Goal: Task Accomplishment & Management: Complete application form

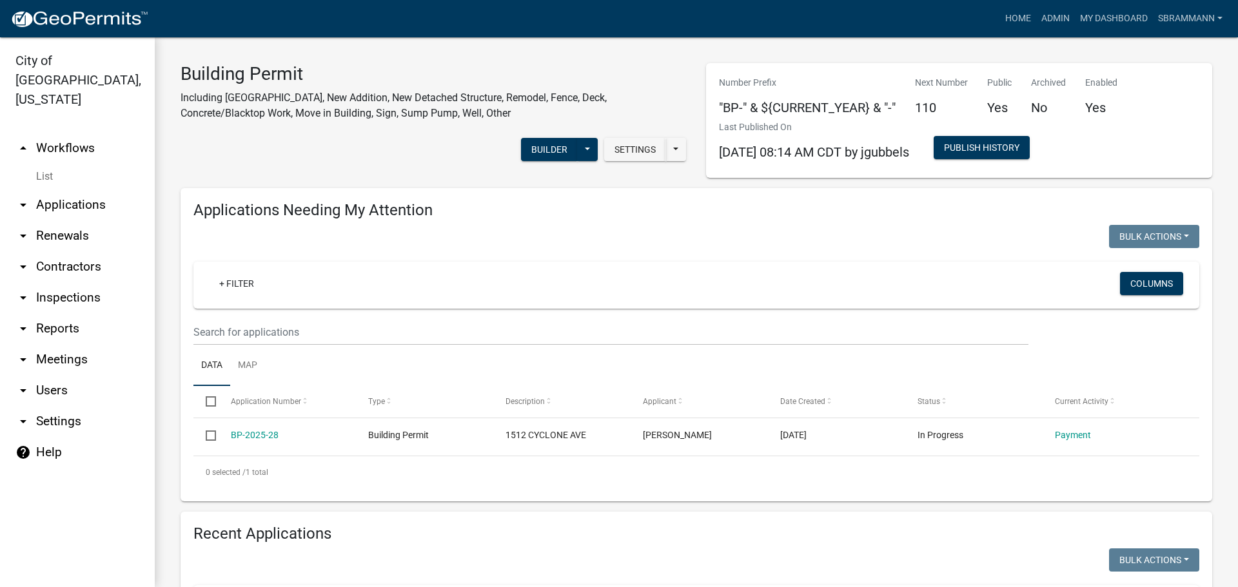
select select "3: 100"
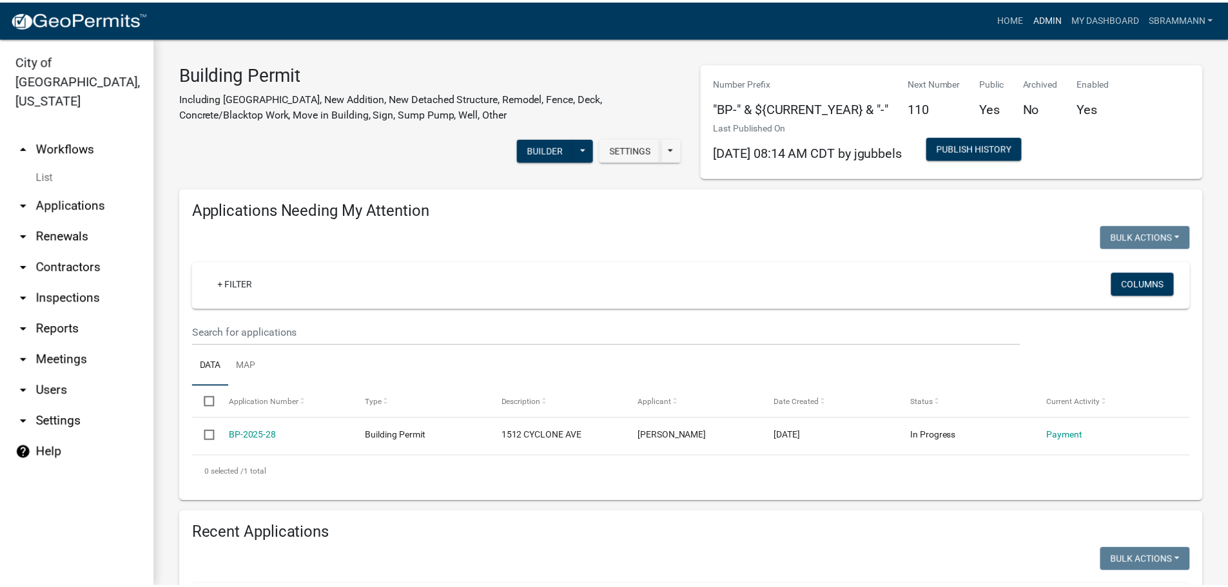
scroll to position [387, 0]
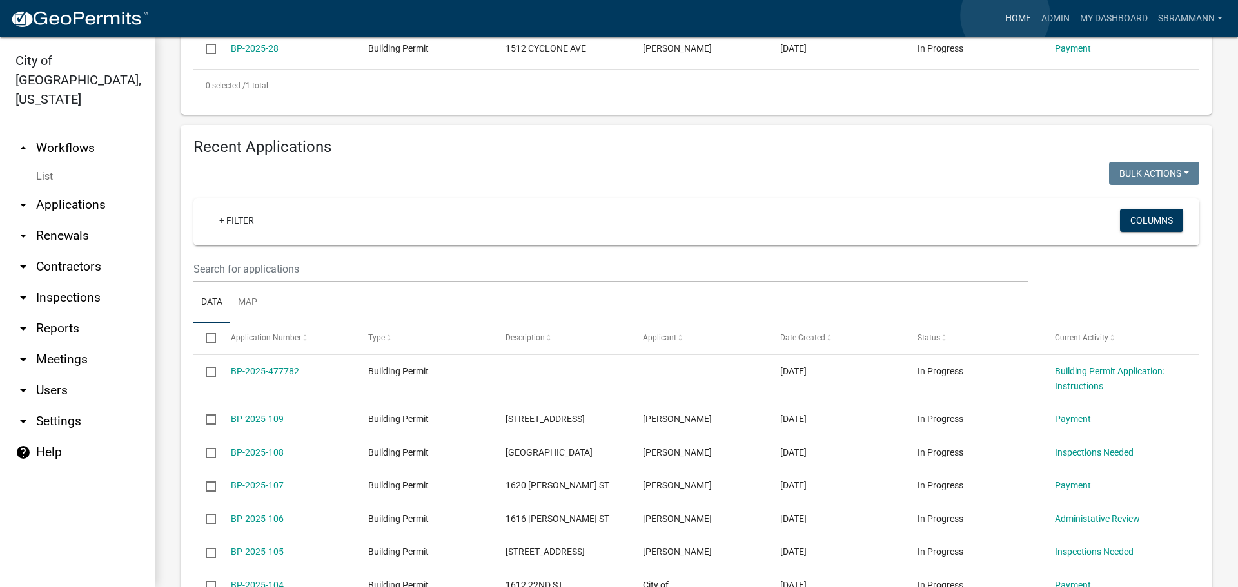
click at [1005, 15] on link "Home" at bounding box center [1018, 18] width 36 height 25
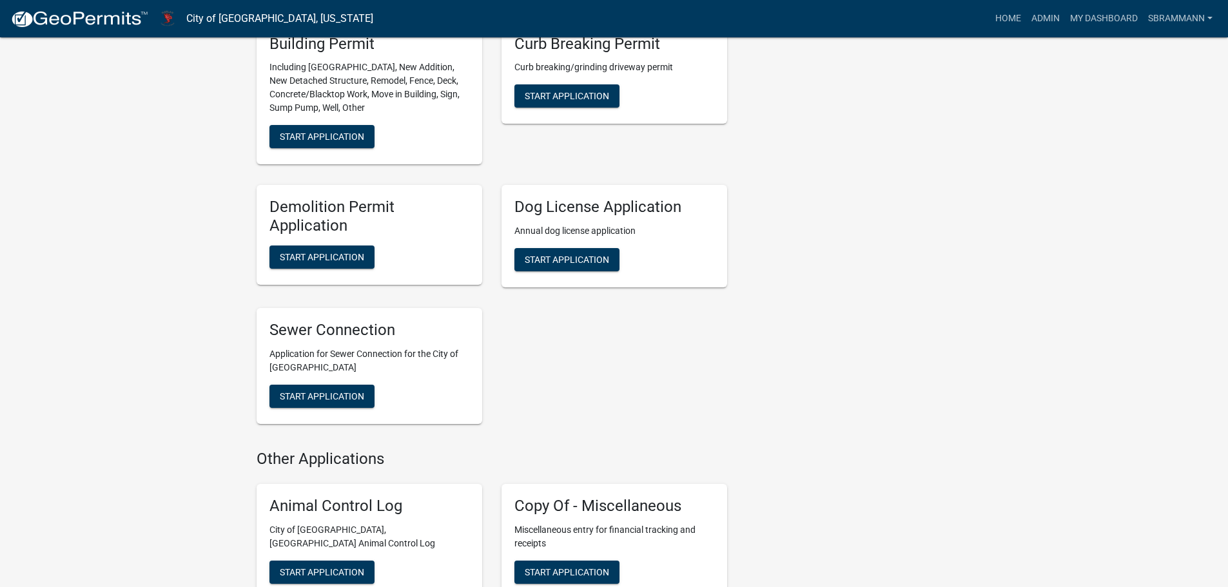
scroll to position [580, 0]
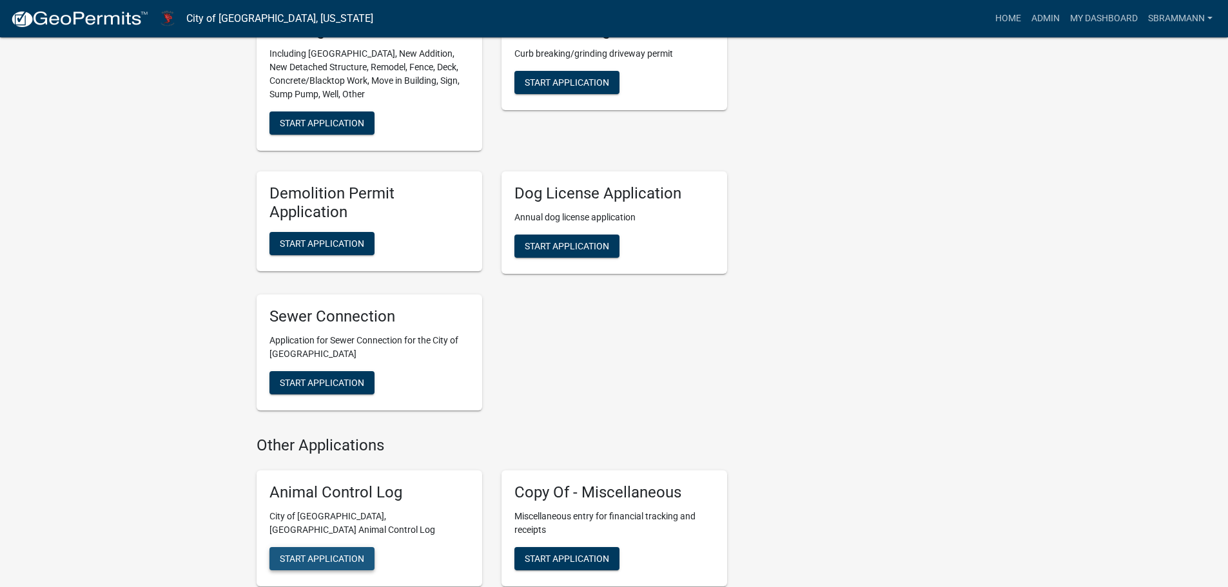
click at [348, 553] on span "Start Application" at bounding box center [322, 558] width 84 height 10
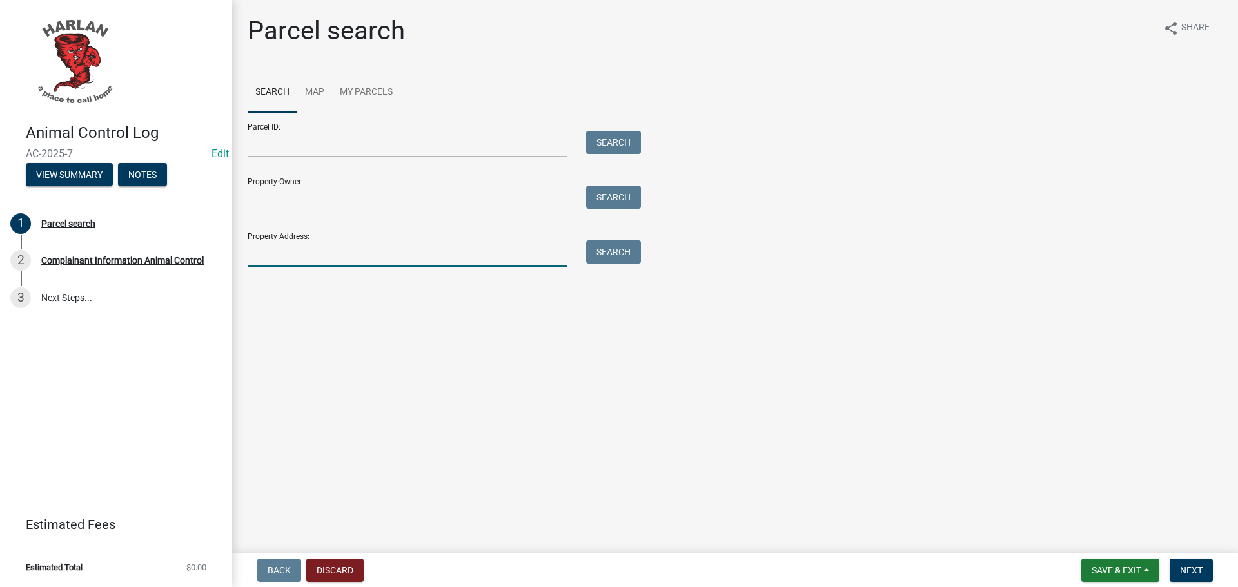
click at [275, 255] on input "Property Address:" at bounding box center [407, 254] width 319 height 26
type input "[STREET_ADDRESS][PERSON_NAME]"
click at [607, 255] on button "Search" at bounding box center [613, 252] width 55 height 23
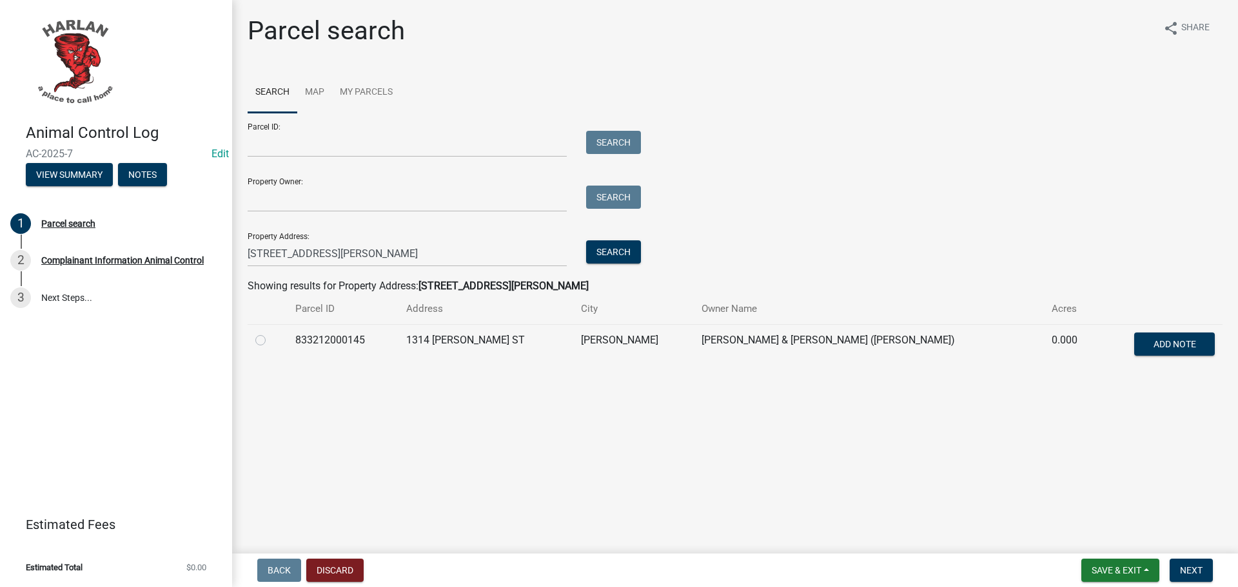
click at [271, 333] on label at bounding box center [271, 333] width 0 height 0
click at [271, 341] on input "radio" at bounding box center [275, 337] width 8 height 8
radio input "true"
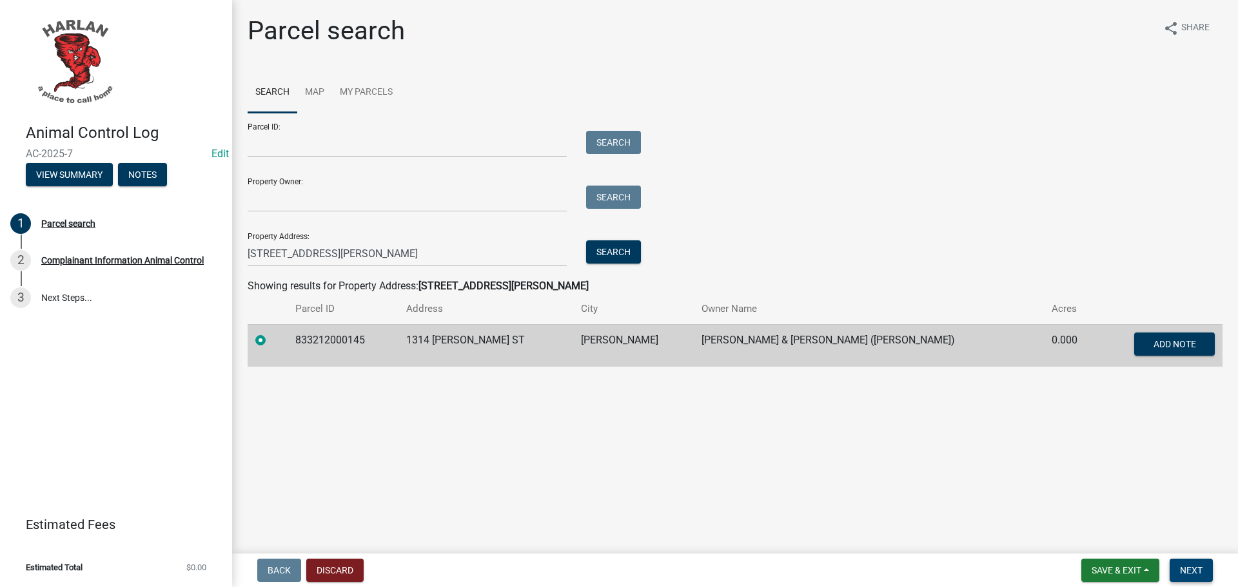
click at [1194, 569] on span "Next" at bounding box center [1191, 571] width 23 height 10
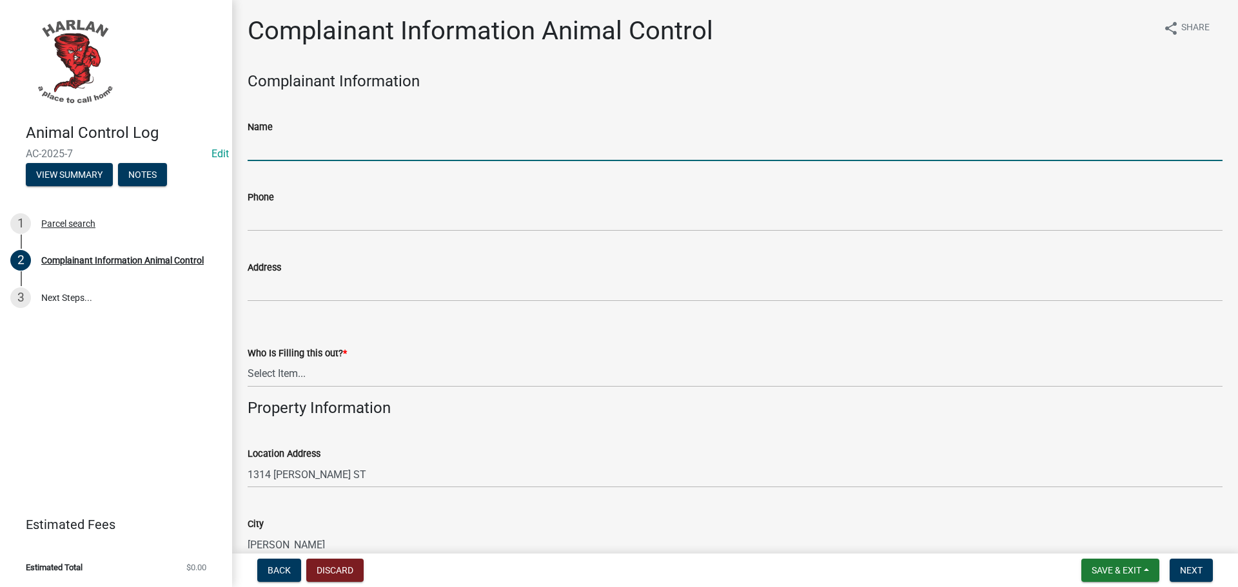
click at [270, 155] on input "Name" at bounding box center [735, 148] width 975 height 26
type input "[PERSON_NAME]"
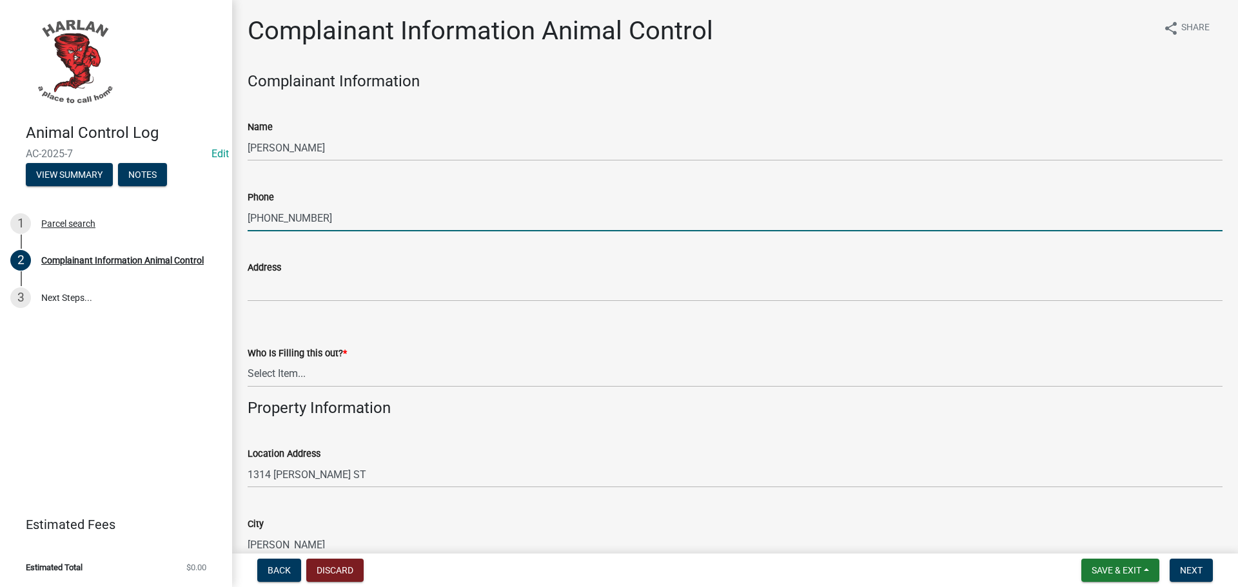
type input "[PHONE_NUMBER]"
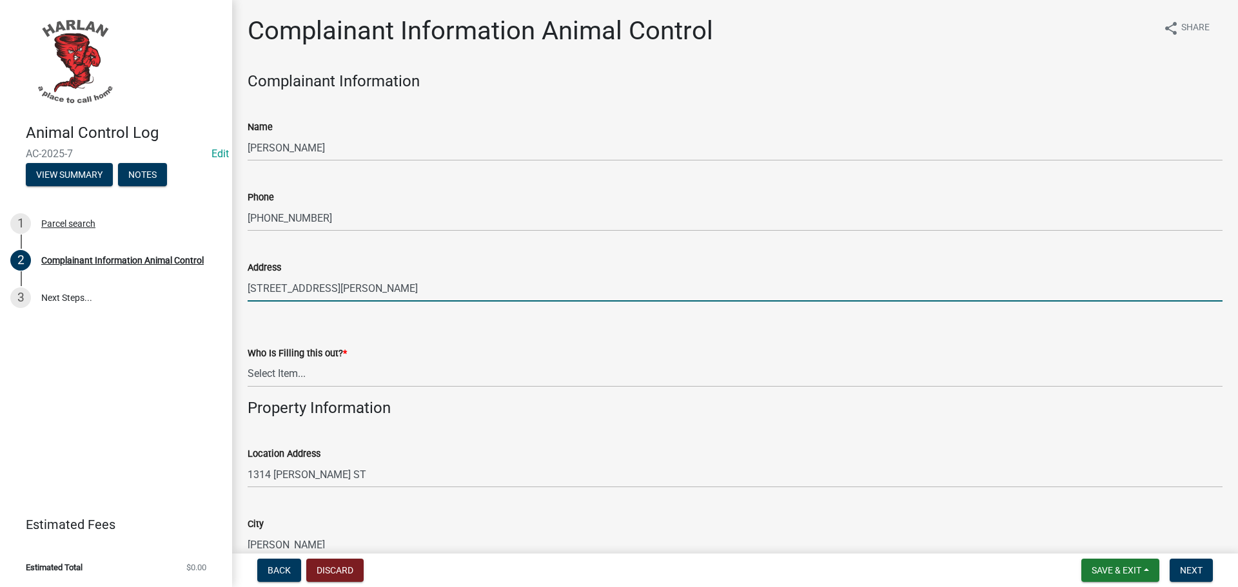
type input "[STREET_ADDRESS][PERSON_NAME]"
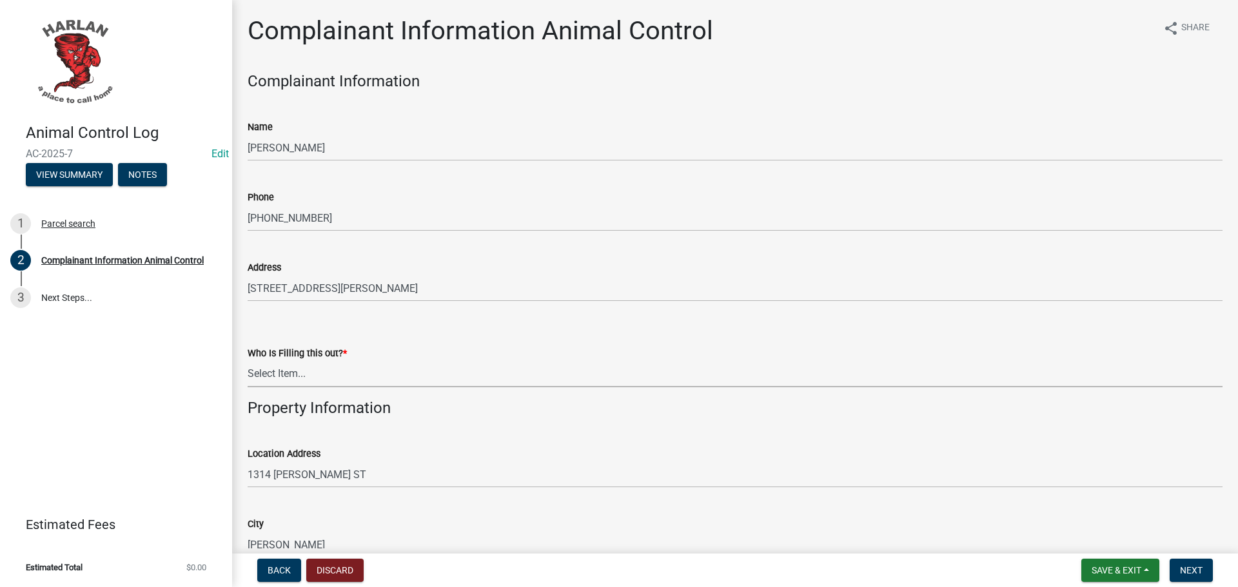
click at [290, 362] on select "Select Item... [GEOGRAPHIC_DATA] [PHONE_NUMBER] Other City Staff" at bounding box center [735, 374] width 975 height 26
click at [248, 361] on select "Select Item... [GEOGRAPHIC_DATA] [PHONE_NUMBER] Other City Staff" at bounding box center [735, 374] width 975 height 26
select select "4ac606fe-52ce-420f-8dd3-8e66c2cd4abc"
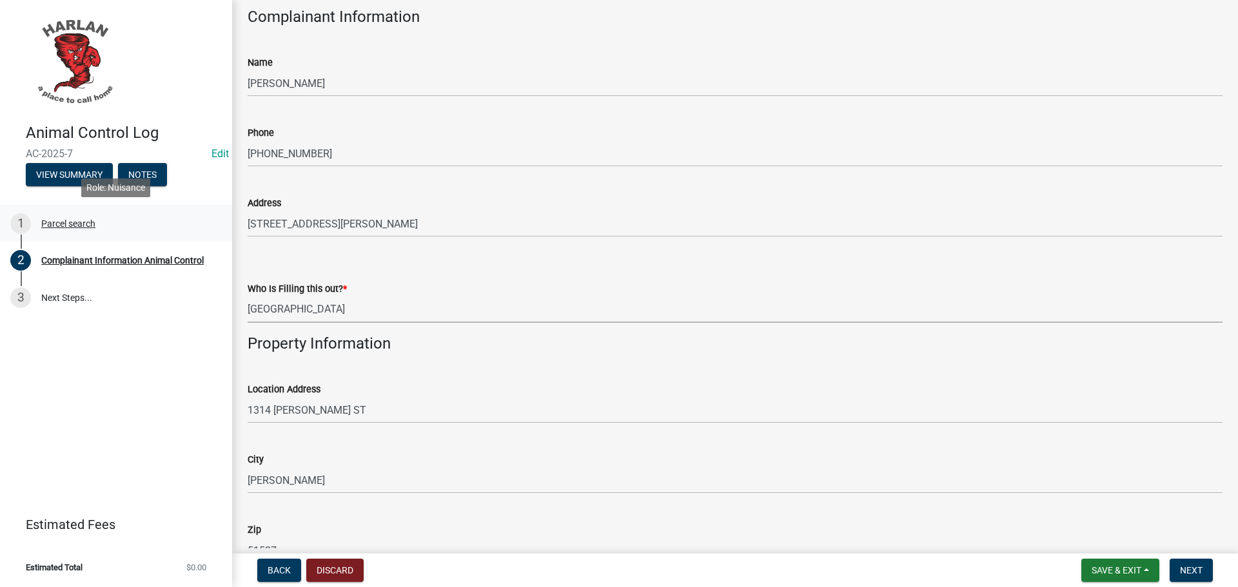
click at [77, 220] on div "Parcel search" at bounding box center [68, 223] width 54 height 9
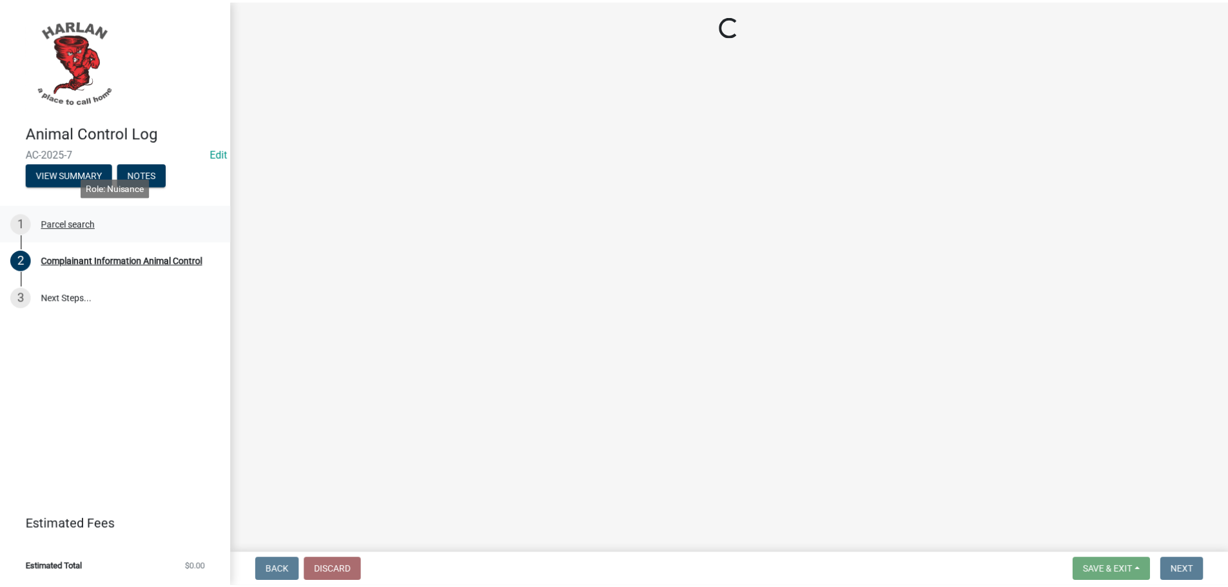
scroll to position [0, 0]
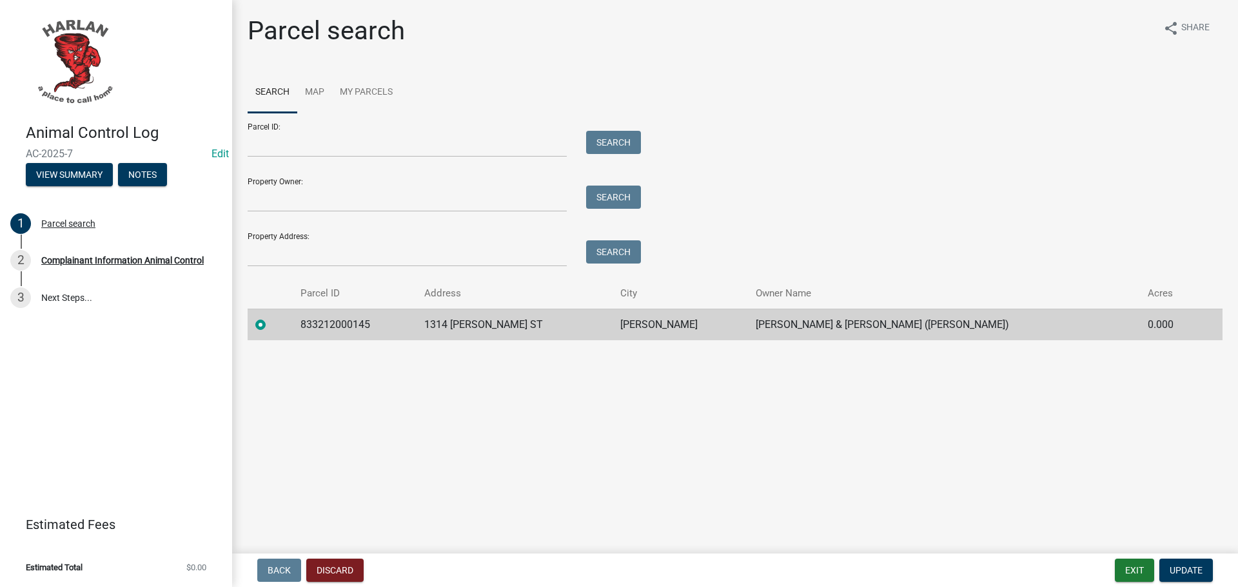
click at [271, 317] on label at bounding box center [271, 317] width 0 height 0
click at [271, 323] on input "radio" at bounding box center [275, 321] width 8 height 8
click at [331, 567] on button "Discard" at bounding box center [334, 570] width 57 height 23
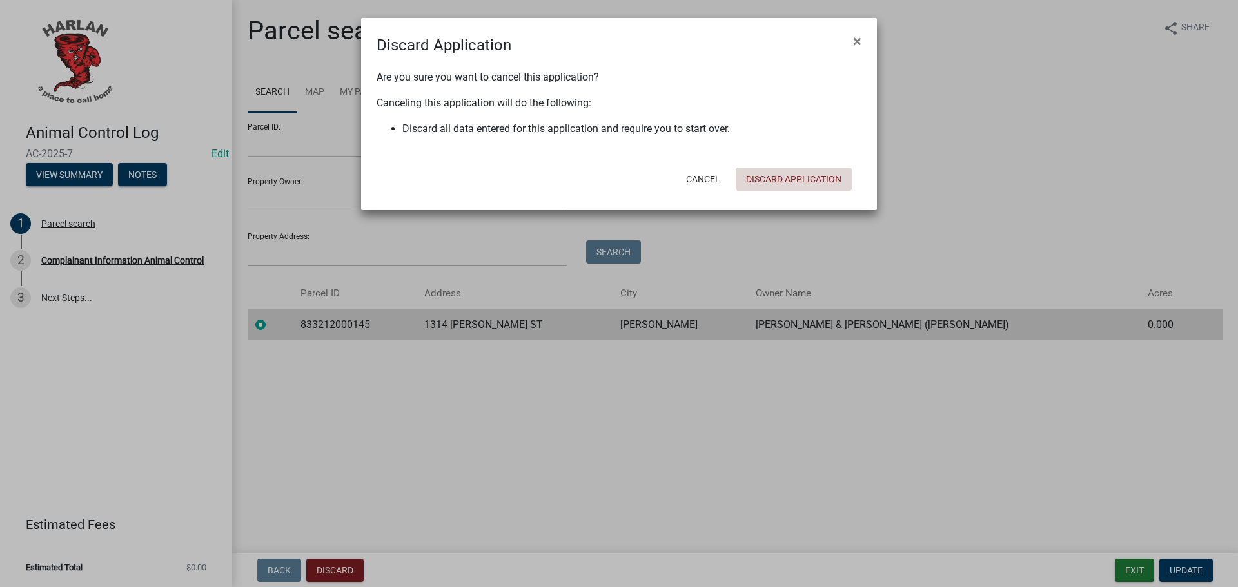
click at [792, 184] on button "Discard Application" at bounding box center [794, 179] width 116 height 23
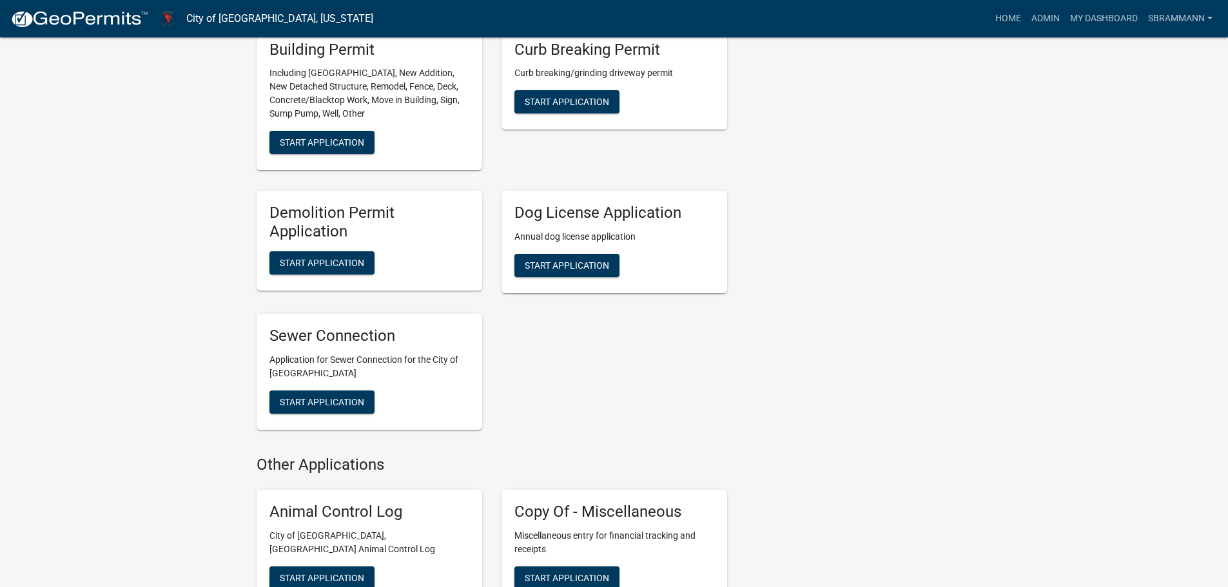
scroll to position [645, 0]
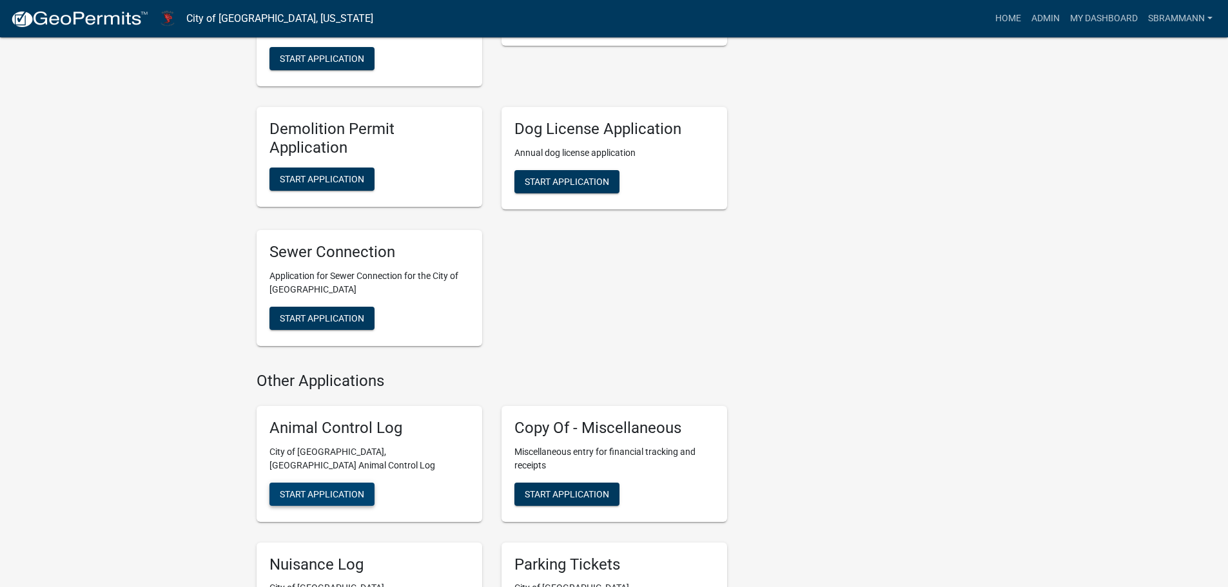
click at [324, 489] on span "Start Application" at bounding box center [322, 494] width 84 height 10
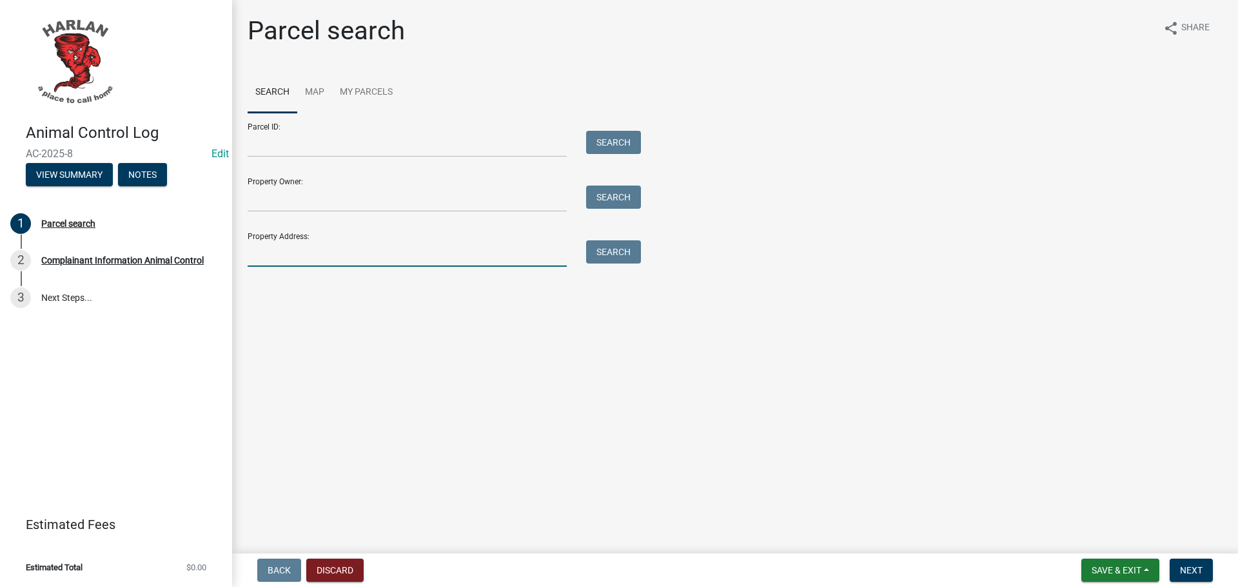
click at [281, 255] on input "Property Address:" at bounding box center [407, 254] width 319 height 26
type input "1318 [PERSON_NAME] St."
click at [622, 253] on button "Search" at bounding box center [613, 252] width 55 height 23
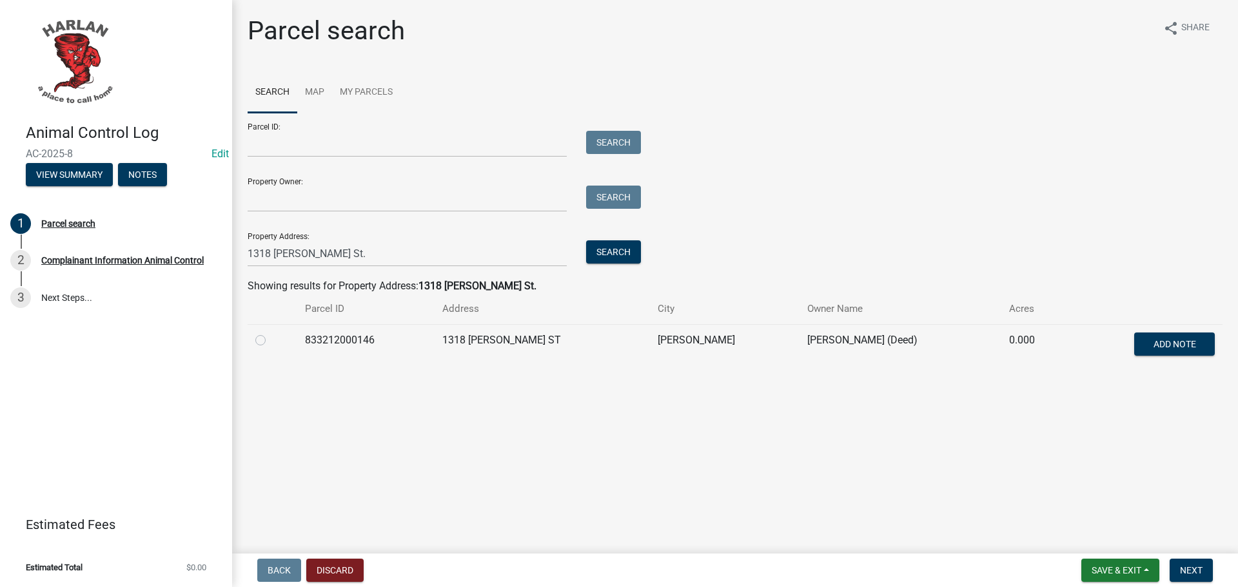
drag, startPoint x: 260, startPoint y: 339, endPoint x: 270, endPoint y: 344, distance: 11.0
click at [271, 333] on label at bounding box center [271, 333] width 0 height 0
click at [271, 340] on input "radio" at bounding box center [275, 337] width 8 height 8
radio input "true"
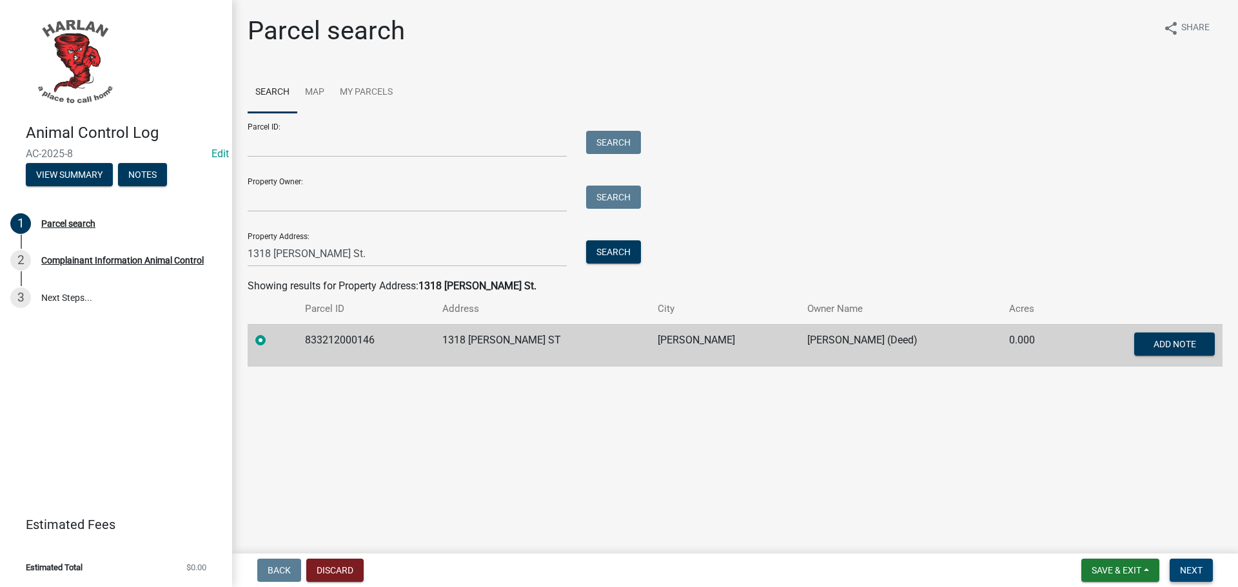
click at [1194, 574] on span "Next" at bounding box center [1191, 571] width 23 height 10
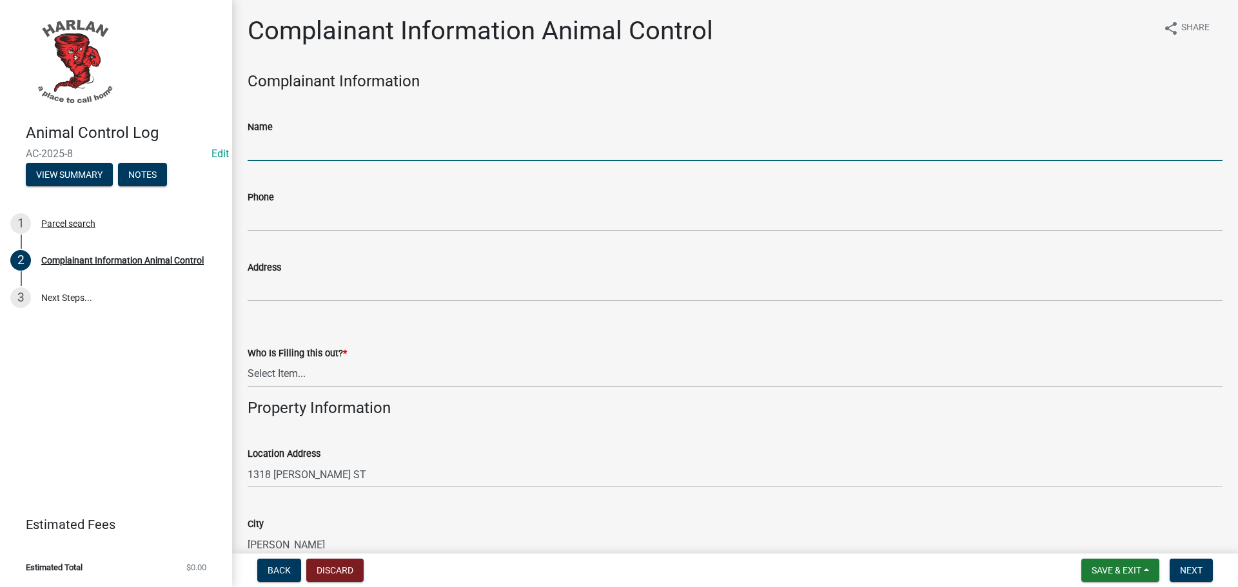
click at [260, 139] on input "Name" at bounding box center [735, 148] width 975 height 26
type input "[PERSON_NAME]"
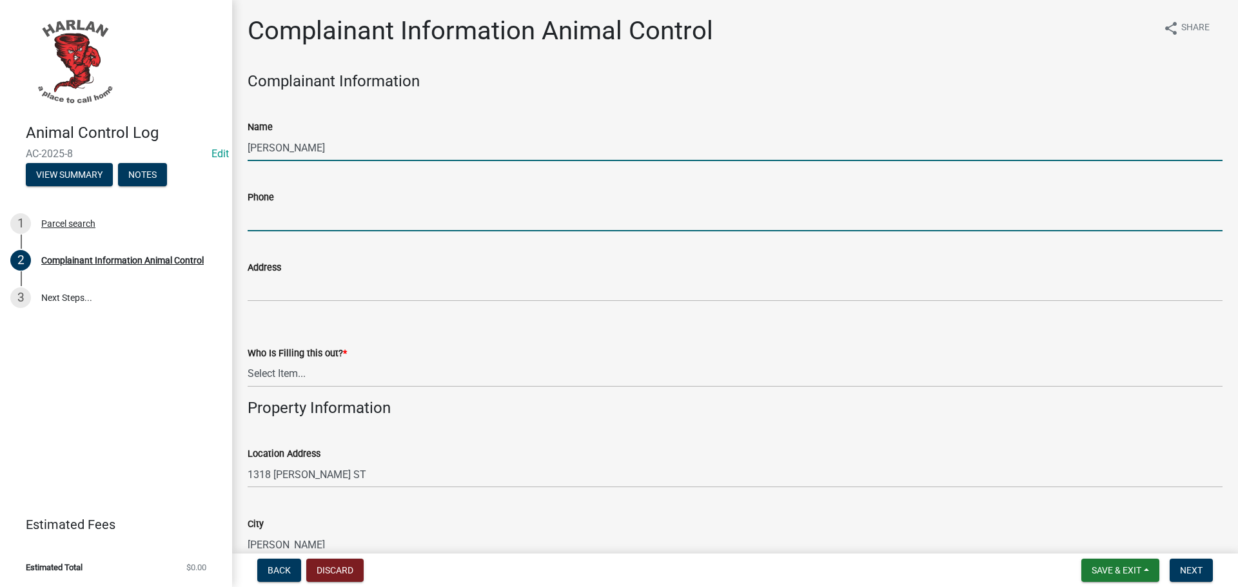
click at [284, 210] on input "Phone" at bounding box center [735, 218] width 975 height 26
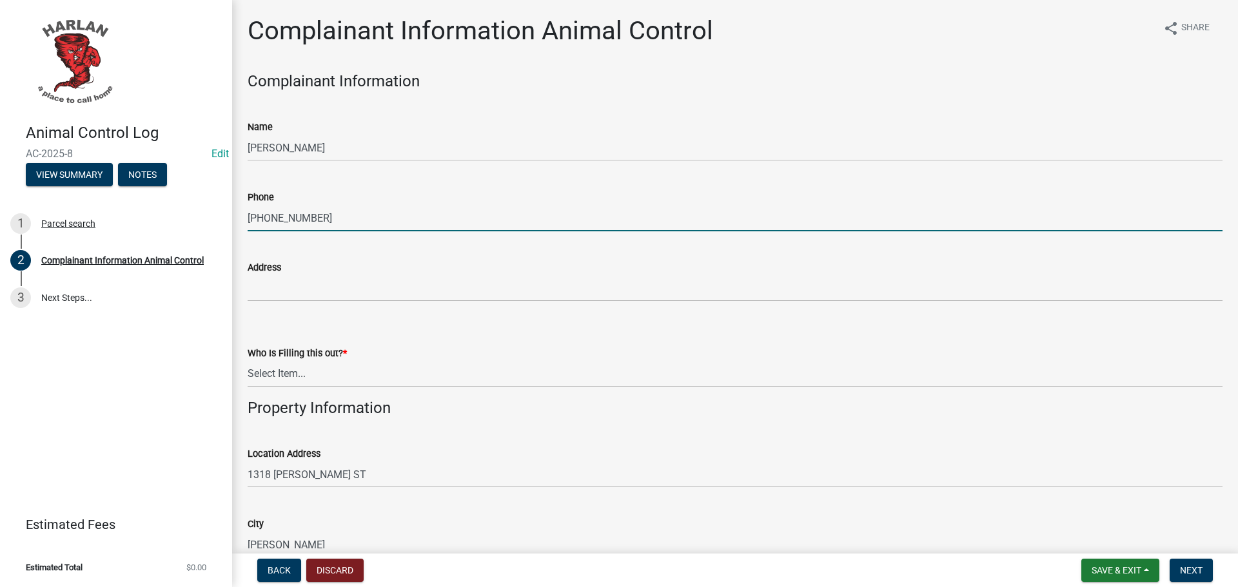
type input "[PHONE_NUMBER]"
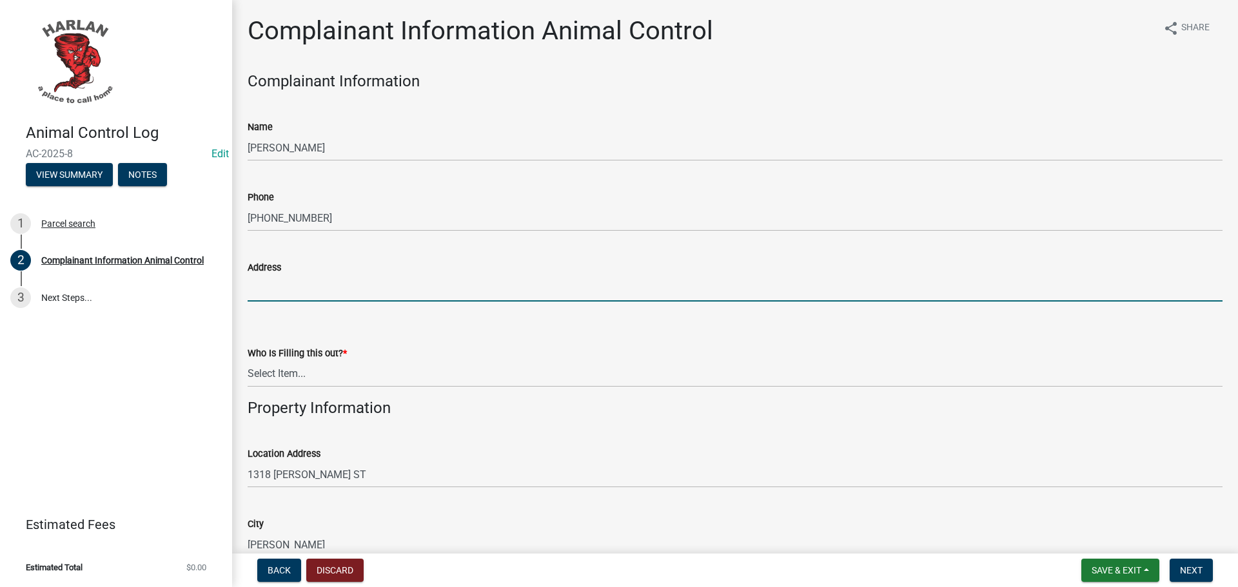
click at [266, 283] on input "Address" at bounding box center [735, 288] width 975 height 26
type input "[STREET_ADDRESS][PERSON_NAME]"
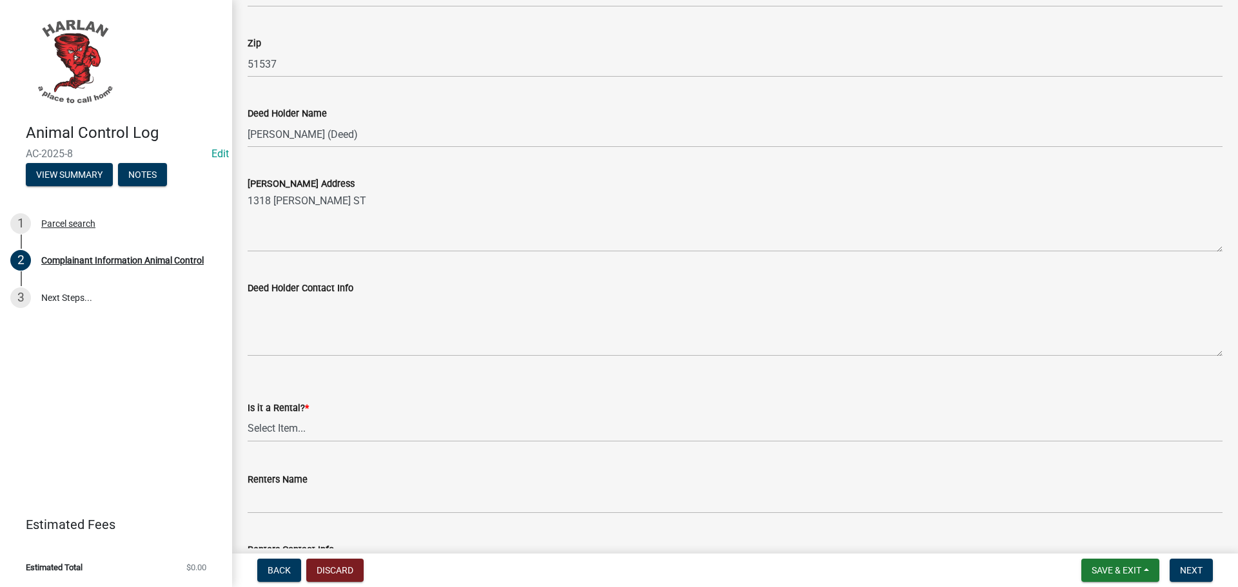
scroll to position [580, 0]
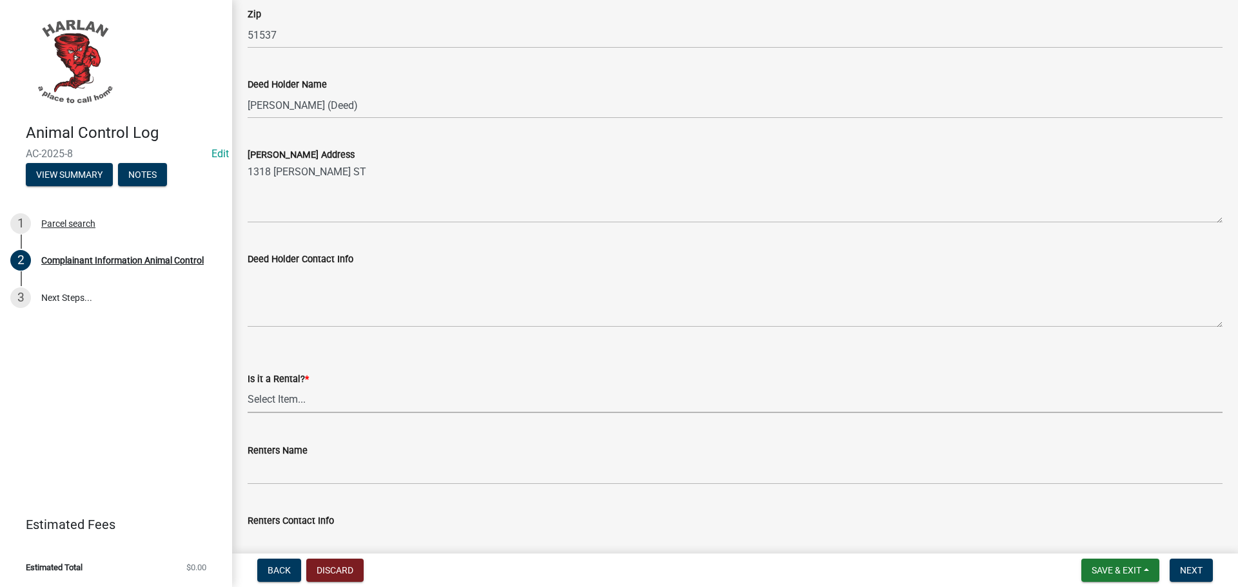
click at [288, 399] on select "Select Item... Yes No" at bounding box center [735, 400] width 975 height 26
click at [248, 387] on select "Select Item... Yes No" at bounding box center [735, 400] width 975 height 26
select select "db954dd5-c658-4052-8664-ee6695e82e3a"
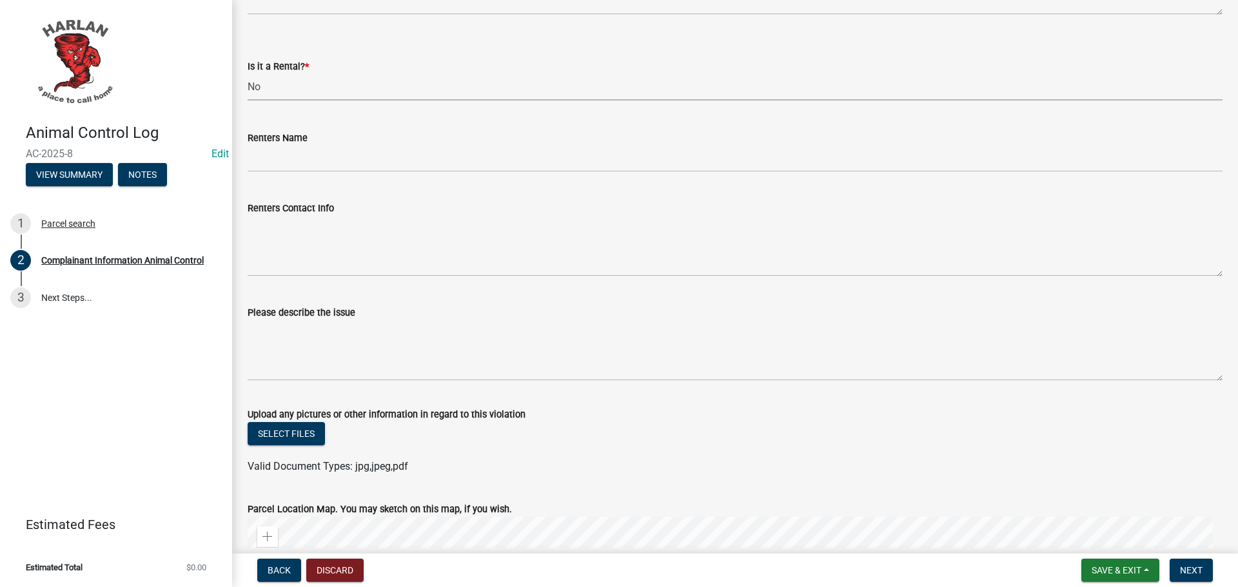
scroll to position [903, 0]
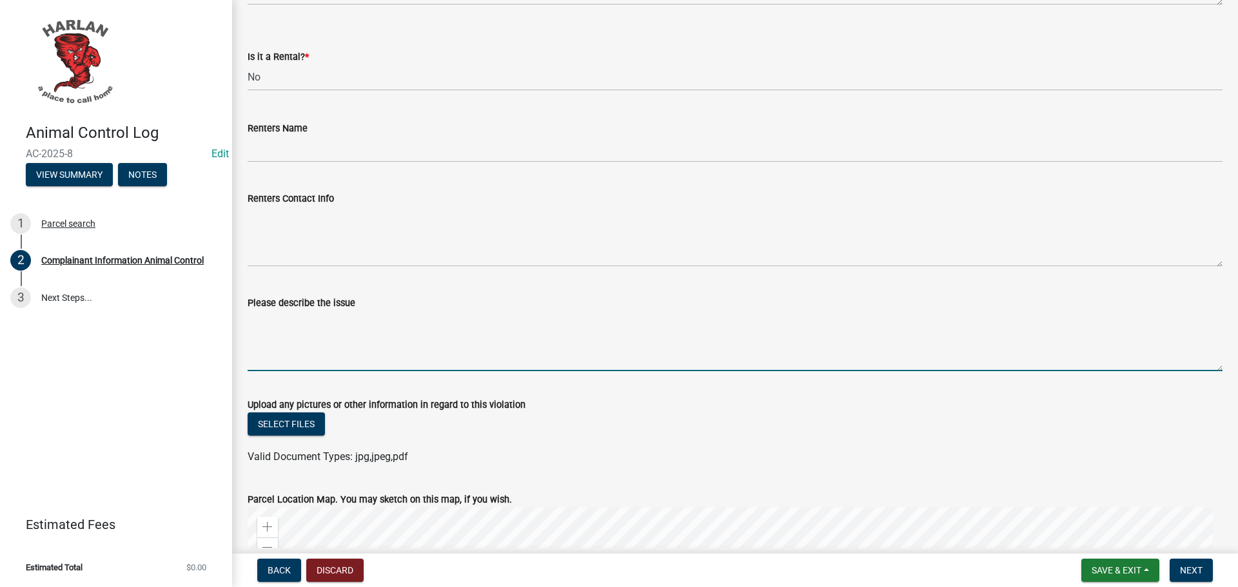
click at [345, 336] on textarea "Please describe the issue" at bounding box center [735, 341] width 975 height 61
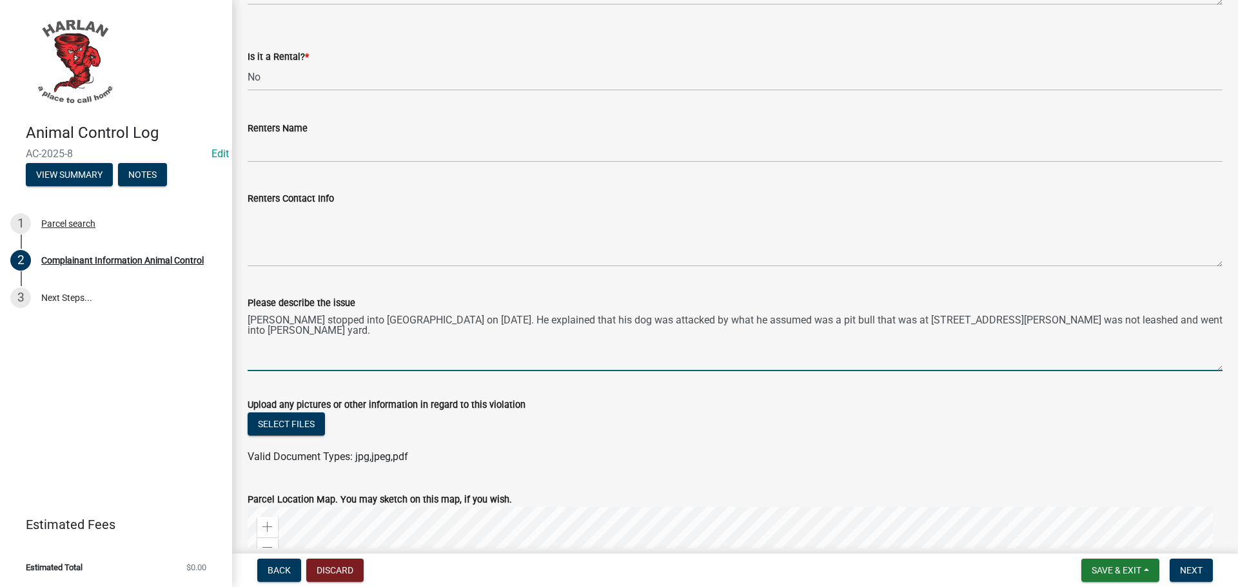
drag, startPoint x: 934, startPoint y: 321, endPoint x: 947, endPoint y: 322, distance: 12.3
click at [947, 322] on textarea "[PERSON_NAME] stopped into [GEOGRAPHIC_DATA] on [DATE]. He explained that his d…" at bounding box center [735, 341] width 975 height 61
click at [1157, 318] on textarea "[PERSON_NAME] stopped into [GEOGRAPHIC_DATA] on [DATE]. He explained that his d…" at bounding box center [735, 341] width 975 height 61
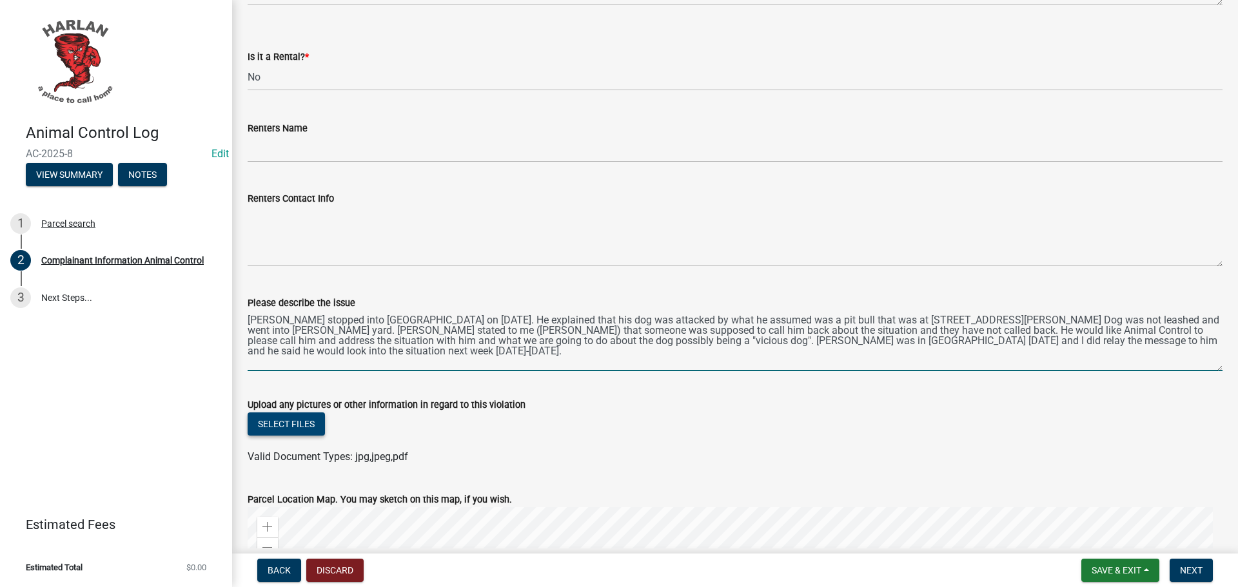
type textarea "[PERSON_NAME] stopped into [GEOGRAPHIC_DATA] on [DATE]. He explained that his d…"
click at [297, 423] on button "Select files" at bounding box center [286, 424] width 77 height 23
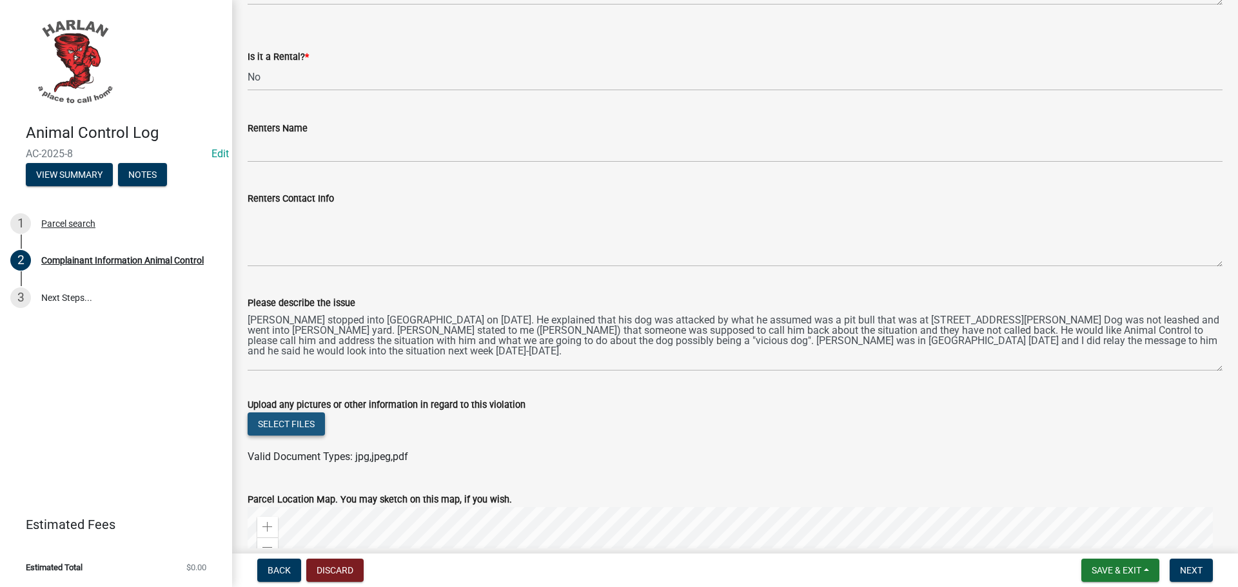
click at [290, 427] on button "Select files" at bounding box center [286, 424] width 77 height 23
click at [289, 424] on button "Select files" at bounding box center [286, 424] width 77 height 23
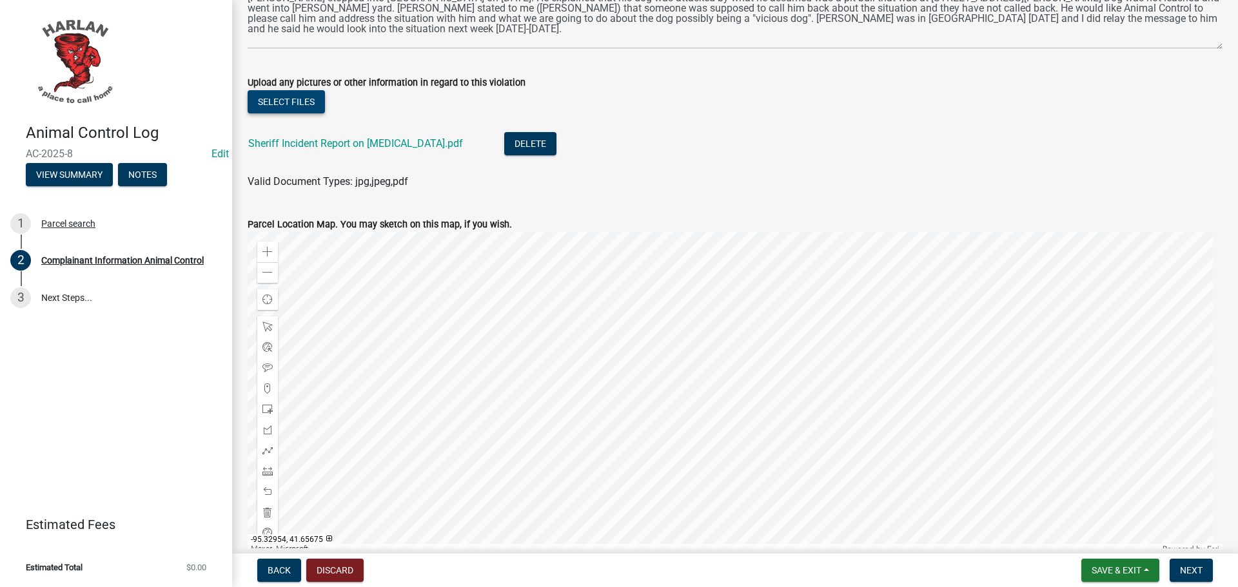
scroll to position [1345, 0]
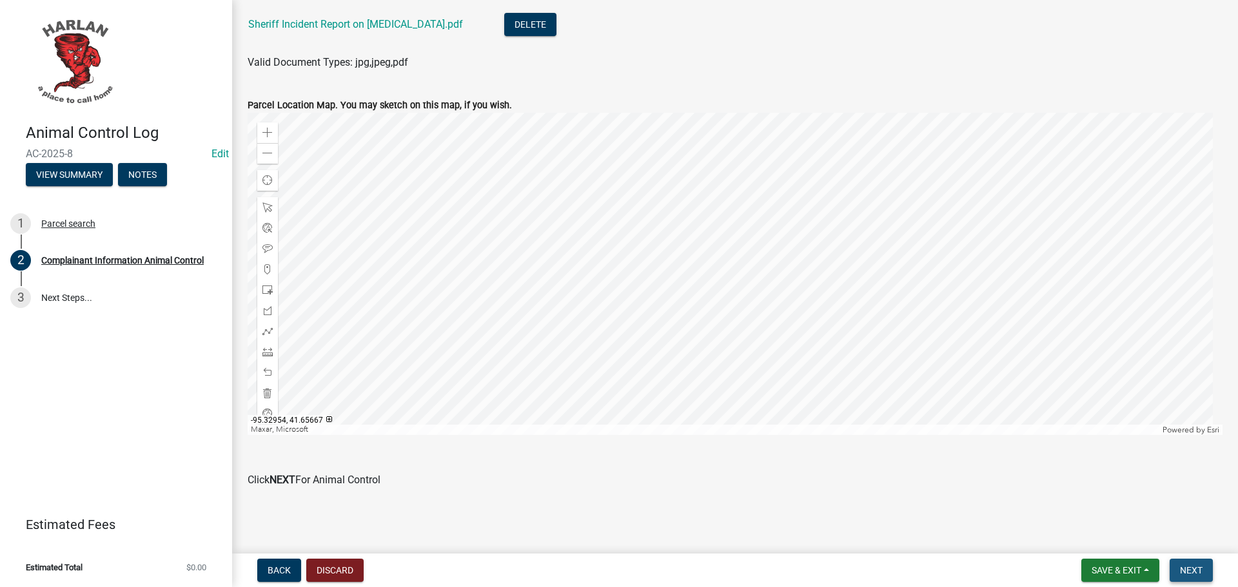
click at [1187, 571] on span "Next" at bounding box center [1191, 571] width 23 height 10
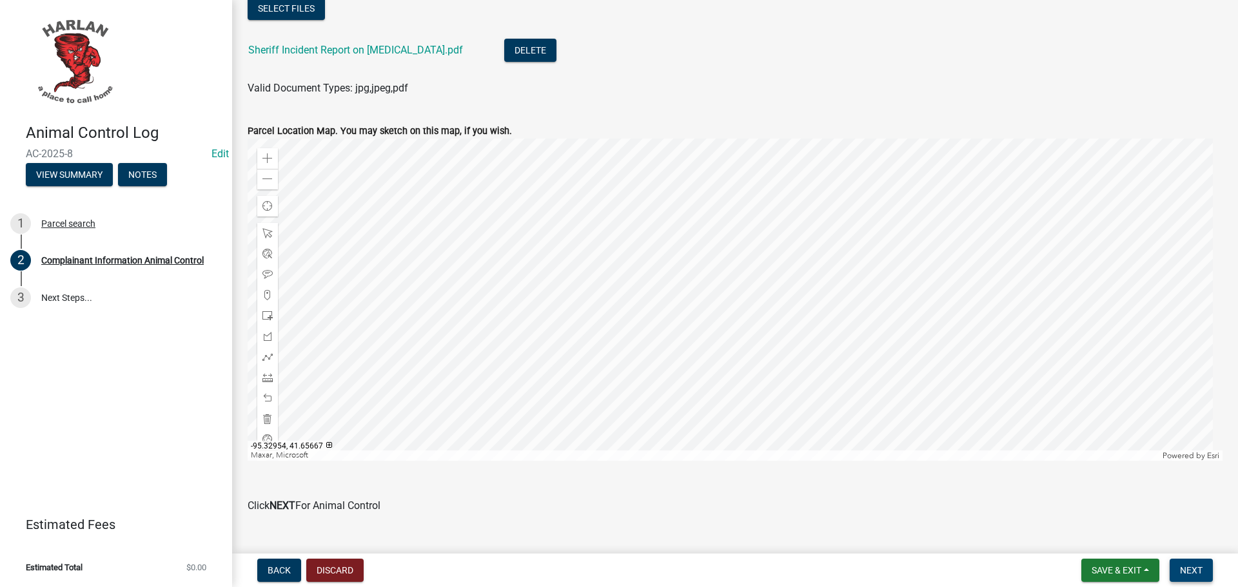
scroll to position [1370, 0]
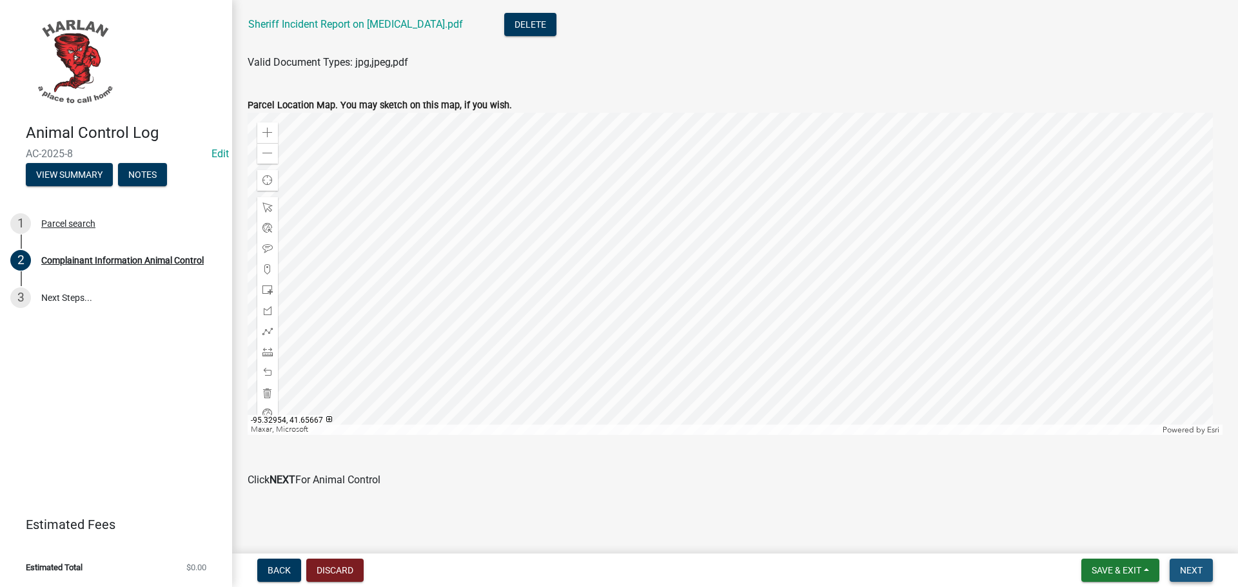
click at [1187, 569] on span "Next" at bounding box center [1191, 571] width 23 height 10
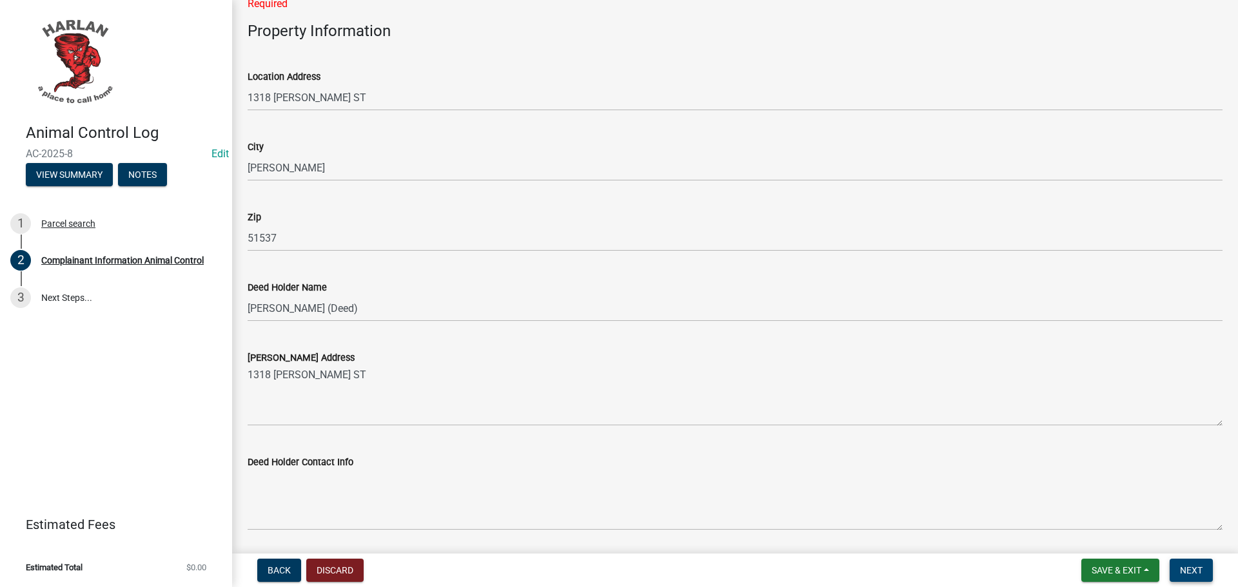
scroll to position [145, 0]
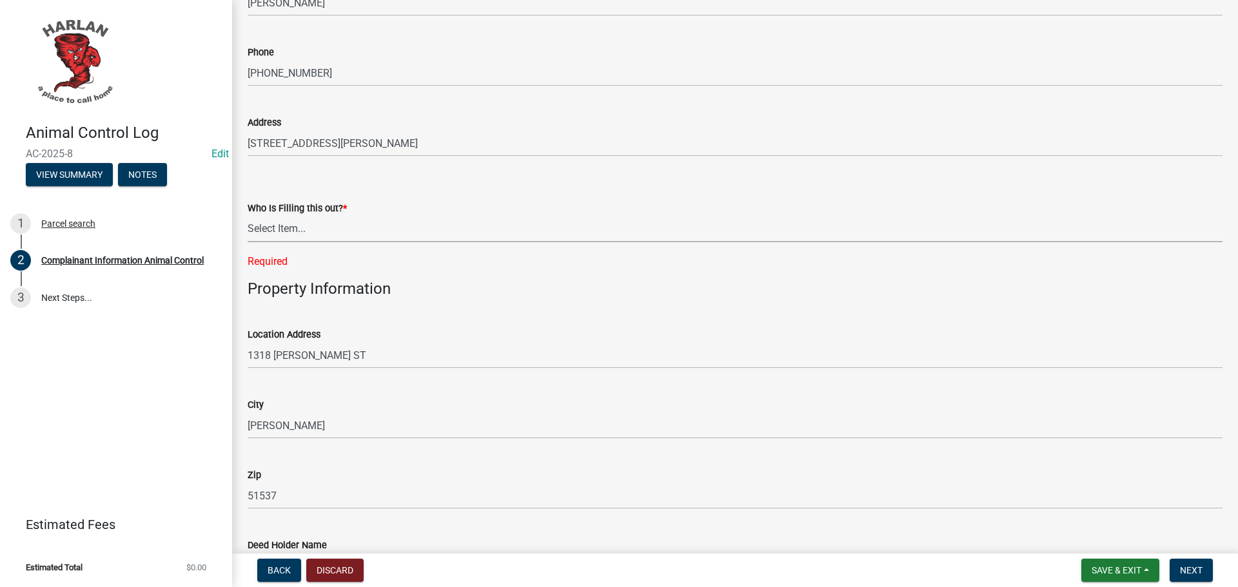
click at [286, 230] on select "Select Item... [GEOGRAPHIC_DATA] [PHONE_NUMBER] Other City Staff" at bounding box center [735, 229] width 975 height 26
click at [248, 216] on select "Select Item... [GEOGRAPHIC_DATA] [PHONE_NUMBER] Other City Staff" at bounding box center [735, 229] width 975 height 26
select select "4ac606fe-52ce-420f-8dd3-8e66c2cd4abc"
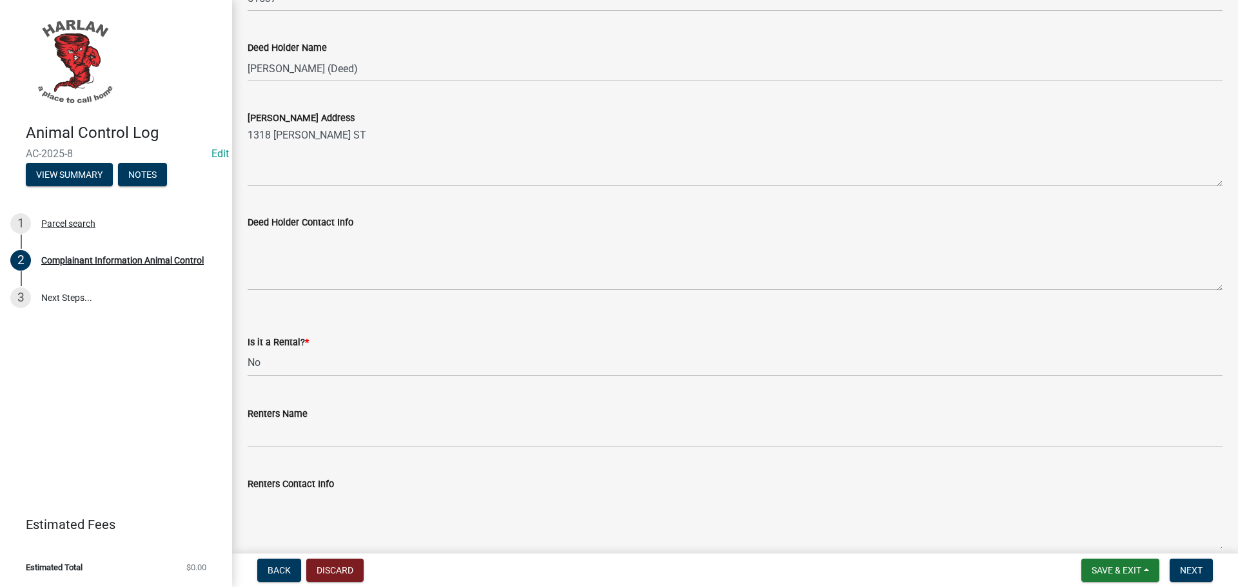
scroll to position [790, 0]
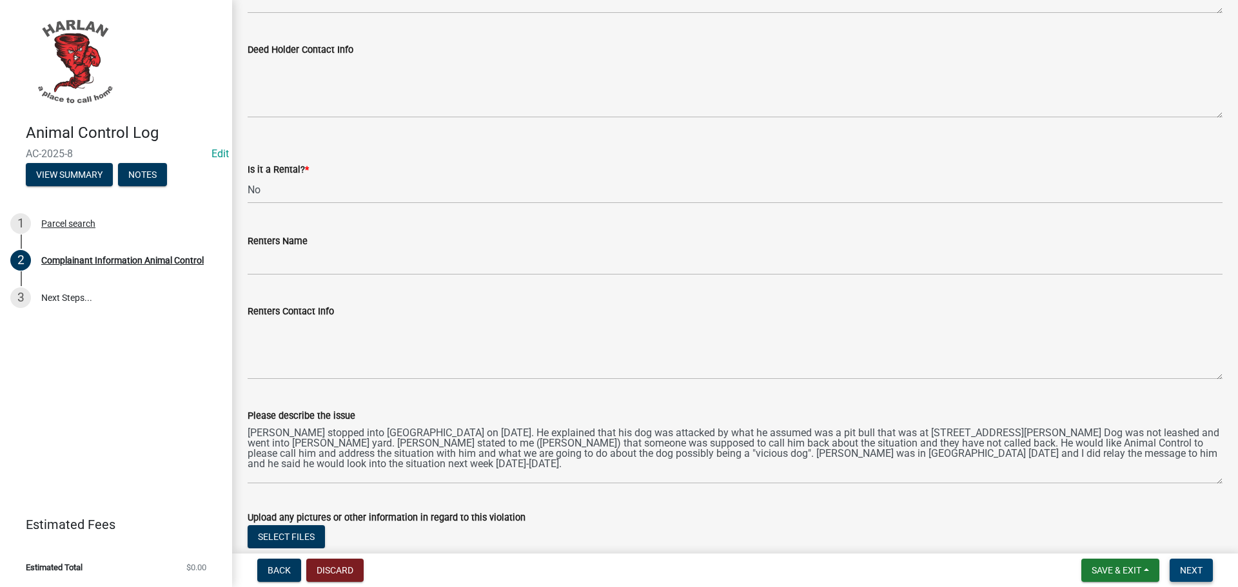
click at [1192, 572] on span "Next" at bounding box center [1191, 571] width 23 height 10
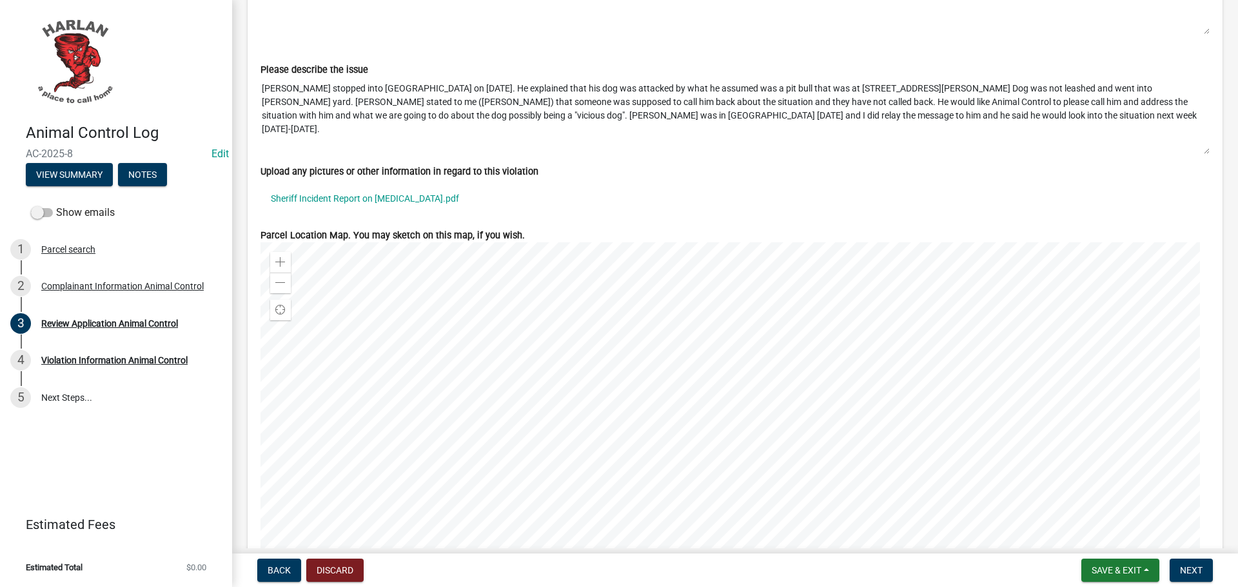
scroll to position [1777, 0]
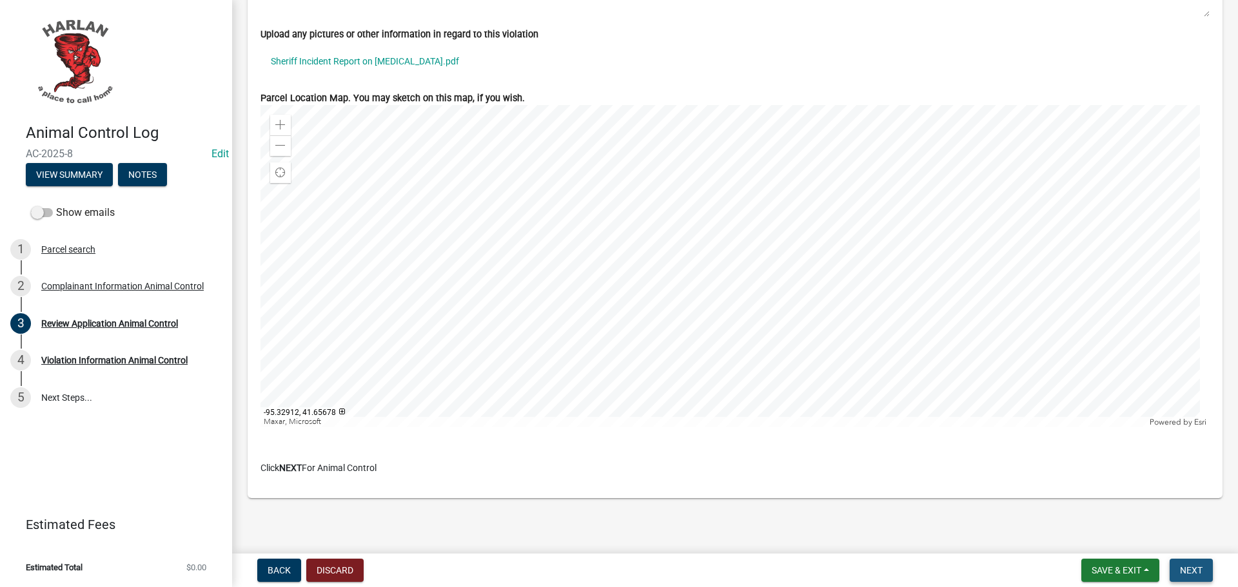
click at [1190, 571] on span "Next" at bounding box center [1191, 571] width 23 height 10
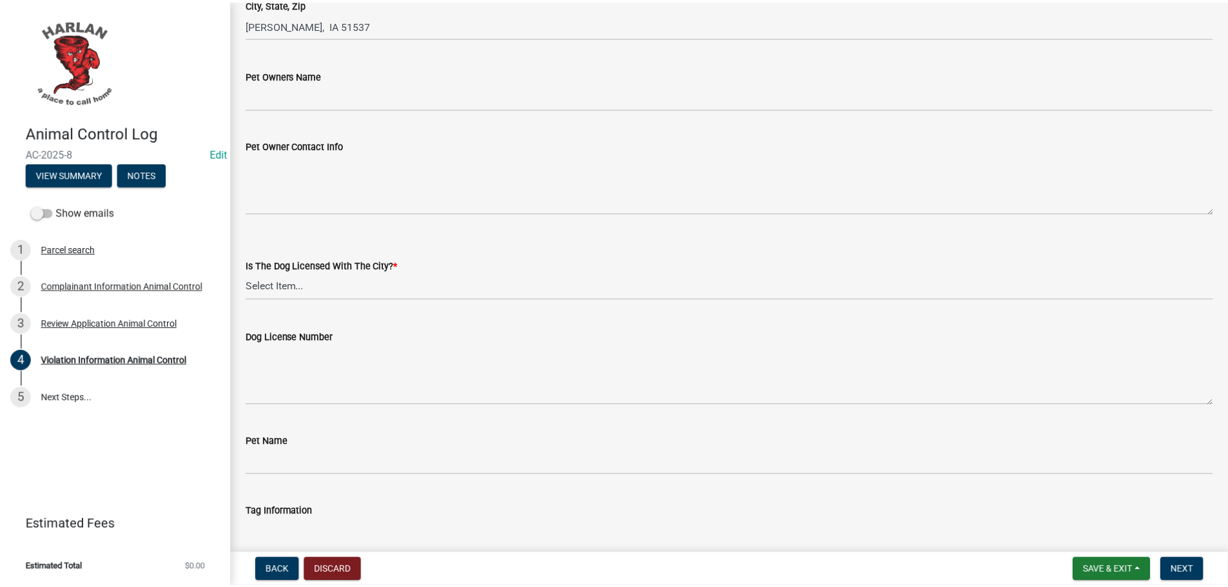
scroll to position [0, 0]
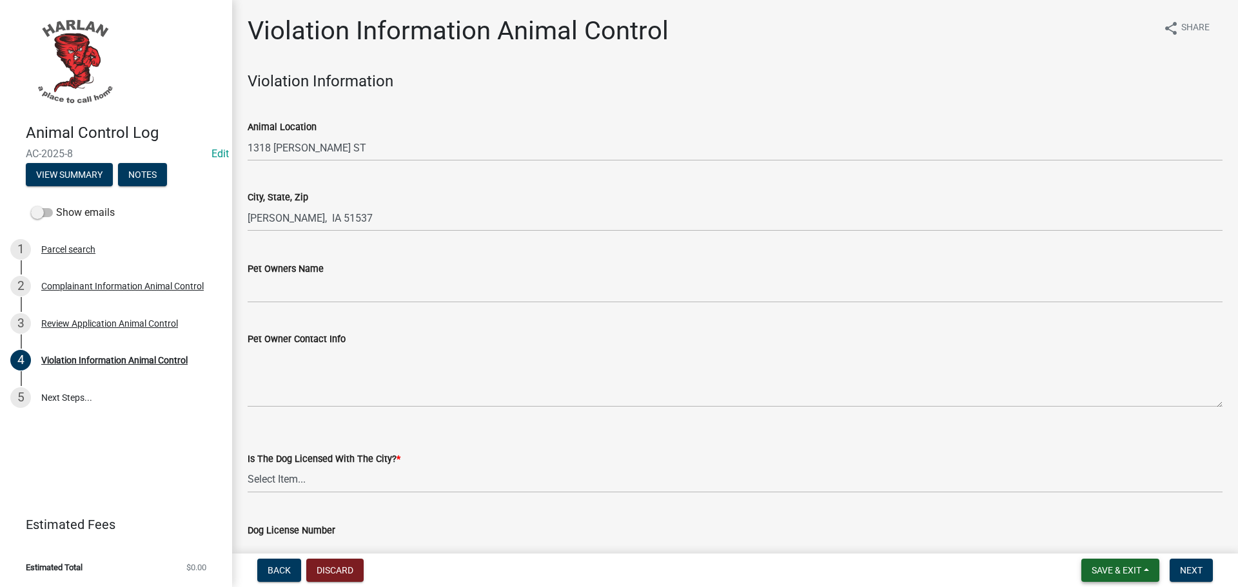
click at [1116, 573] on span "Save & Exit" at bounding box center [1117, 571] width 50 height 10
click at [1095, 531] on button "Save & Exit" at bounding box center [1107, 537] width 103 height 31
